Goal: Task Accomplishment & Management: Use online tool/utility

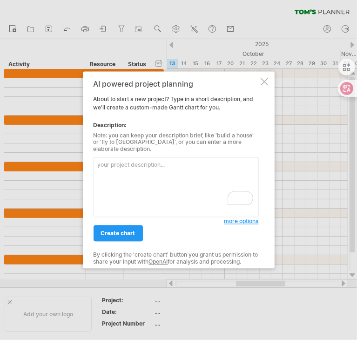
click at [157, 171] on textarea "To enrich screen reader interactions, please activate Accessibility in Grammarl…" at bounding box center [176, 188] width 165 height 60
click at [117, 230] on span "create chart" at bounding box center [118, 233] width 34 height 7
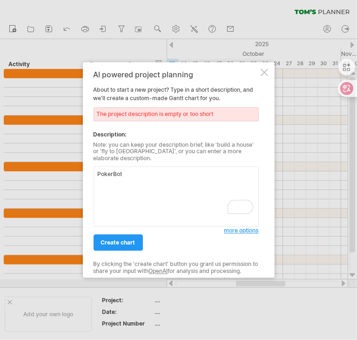
click at [148, 177] on textarea "PokerBot" at bounding box center [176, 197] width 165 height 60
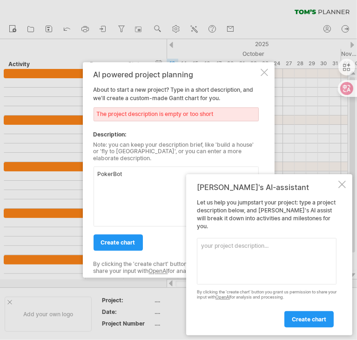
click at [343, 188] on div at bounding box center [342, 184] width 7 height 7
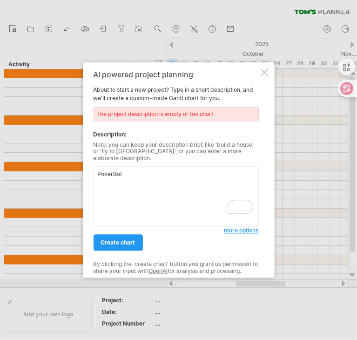
click at [170, 198] on textarea "PokerBot" at bounding box center [176, 197] width 165 height 60
click at [119, 179] on textarea "PokerBot W" at bounding box center [176, 197] width 165 height 60
click at [112, 194] on textarea "PokerBot These are the things we need to finish. 1." at bounding box center [176, 197] width 165 height 60
click at [107, 191] on textarea "PokerBot These are the things we need to finish. 1. Finish image classification…" at bounding box center [176, 197] width 165 height 60
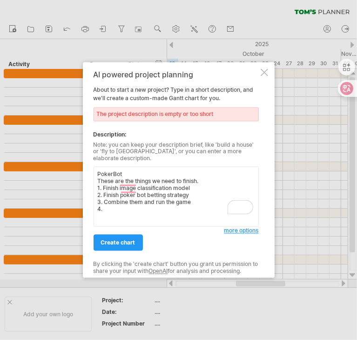
click at [206, 204] on textarea "PokerBot These are the things we need to finish. 1. Finish image classification…" at bounding box center [176, 197] width 165 height 60
click at [203, 199] on textarea "PokerBot These are the things we need to finish. 1. Finish image classification…" at bounding box center [176, 197] width 165 height 60
click at [171, 210] on textarea "PokerBot These are the things we need to finish. 1. Finish image classification…" at bounding box center [176, 197] width 165 height 60
click at [250, 197] on textarea "PokerBot These are the things we need to finish. 1. Finish image classification…" at bounding box center [176, 197] width 165 height 60
click at [162, 213] on textarea "PokerBot These are the things we need to finish. 1. Finish image classification…" at bounding box center [176, 197] width 165 height 60
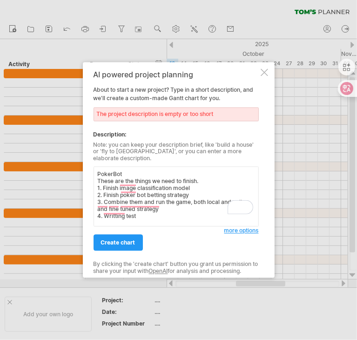
scroll to position [1, 0]
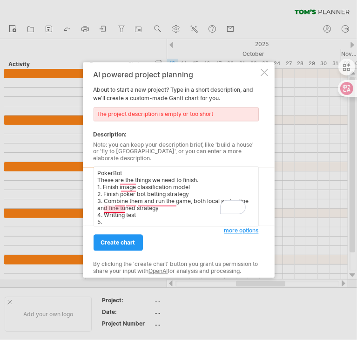
click at [115, 213] on textarea "PokerBot These are the things we need to finish. 1. Finish image classification…" at bounding box center [176, 197] width 165 height 60
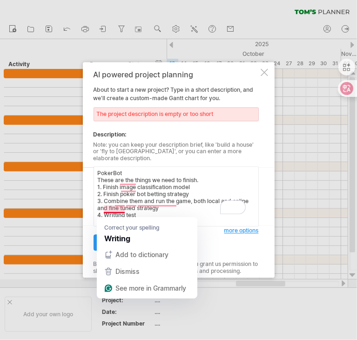
click at [115, 213] on textarea "PokerBot These are the things we need to finish. 1. Finish image classification…" at bounding box center [176, 197] width 165 height 60
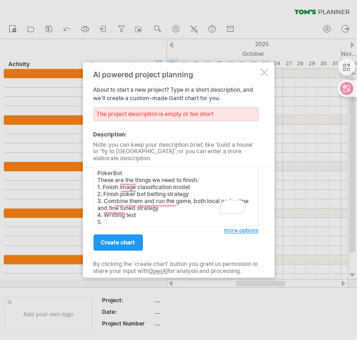
click at [109, 188] on textarea "PokerBot These are the things we need to finish. 1. Finish image classification…" at bounding box center [176, 197] width 165 height 60
click at [110, 187] on textarea "PokerBot These are the things we need to finish. 1. Finish image classification…" at bounding box center [176, 197] width 165 height 60
click at [109, 191] on textarea "PokerBot These are the things we need to finish. 1. Build image classification …" at bounding box center [176, 197] width 165 height 60
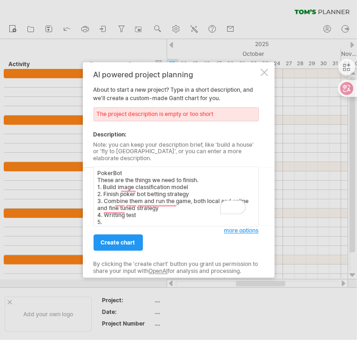
click at [109, 191] on textarea "PokerBot These are the things we need to finish. 1. Build image classification …" at bounding box center [176, 197] width 165 height 60
click at [109, 227] on div "create chart" at bounding box center [159, 239] width 131 height 24
click at [110, 222] on textarea "PokerBot These are the things we need to finish. 1. Build image classification …" at bounding box center [176, 197] width 165 height 60
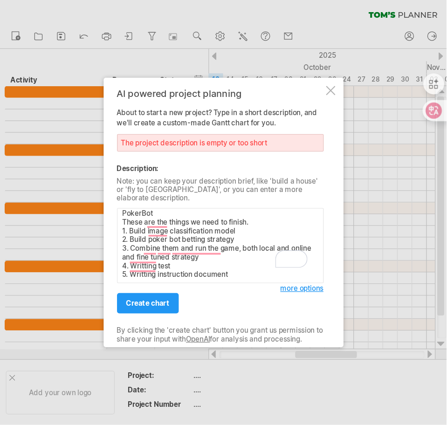
scroll to position [5, 0]
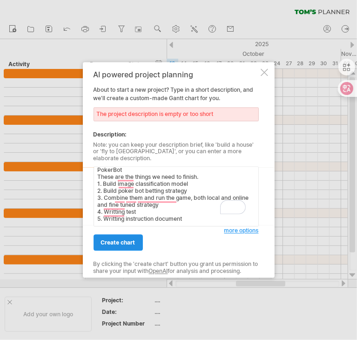
type textarea "PokerBot These are the things we need to finish. 1. Build image classification …"
click at [125, 241] on span "create chart" at bounding box center [118, 243] width 34 height 7
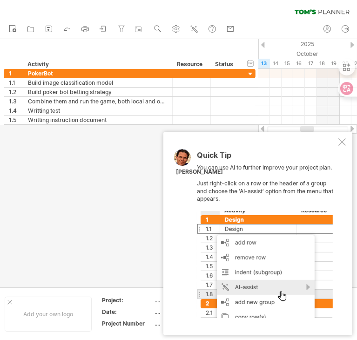
click at [341, 148] on div "Quick Tip You can use AI to further improve your project plan. Just right-click…" at bounding box center [258, 234] width 189 height 204
click at [341, 144] on div at bounding box center [342, 141] width 7 height 7
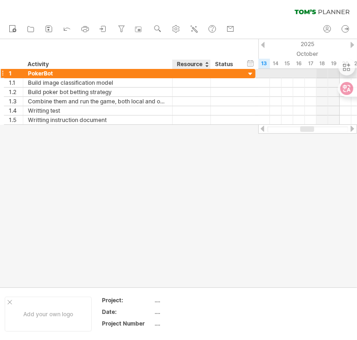
click at [200, 72] on div at bounding box center [192, 73] width 28 height 9
click at [200, 72] on input "text" at bounding box center [192, 73] width 28 height 9
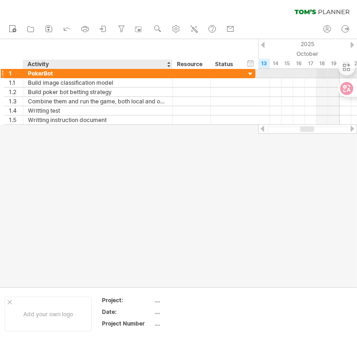
click at [56, 72] on div "PokerBot" at bounding box center [98, 73] width 140 height 9
click at [0, 0] on input "********" at bounding box center [0, 0] width 0 height 0
click at [56, 72] on input "********" at bounding box center [98, 73] width 140 height 9
click at [64, 73] on input "********" at bounding box center [98, 73] width 140 height 9
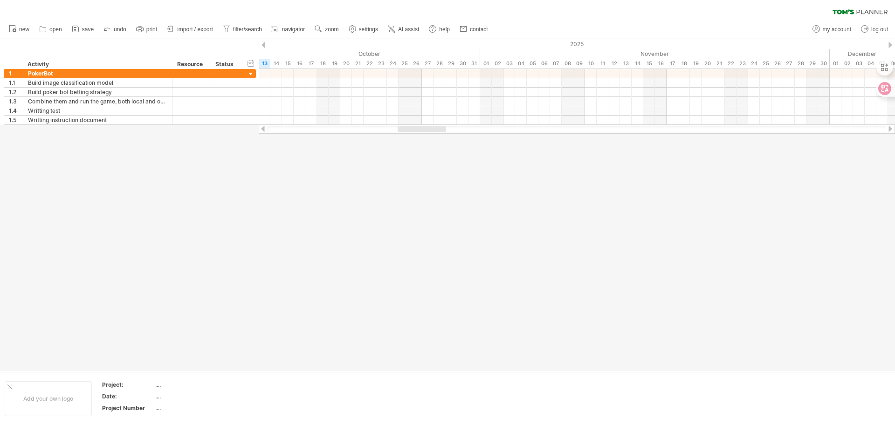
click at [357, 174] on div at bounding box center [447, 205] width 895 height 332
drag, startPoint x: 260, startPoint y: 73, endPoint x: 350, endPoint y: 72, distance: 90.9
click at [350, 72] on div at bounding box center [577, 73] width 636 height 9
